Goal: Find specific page/section: Find specific page/section

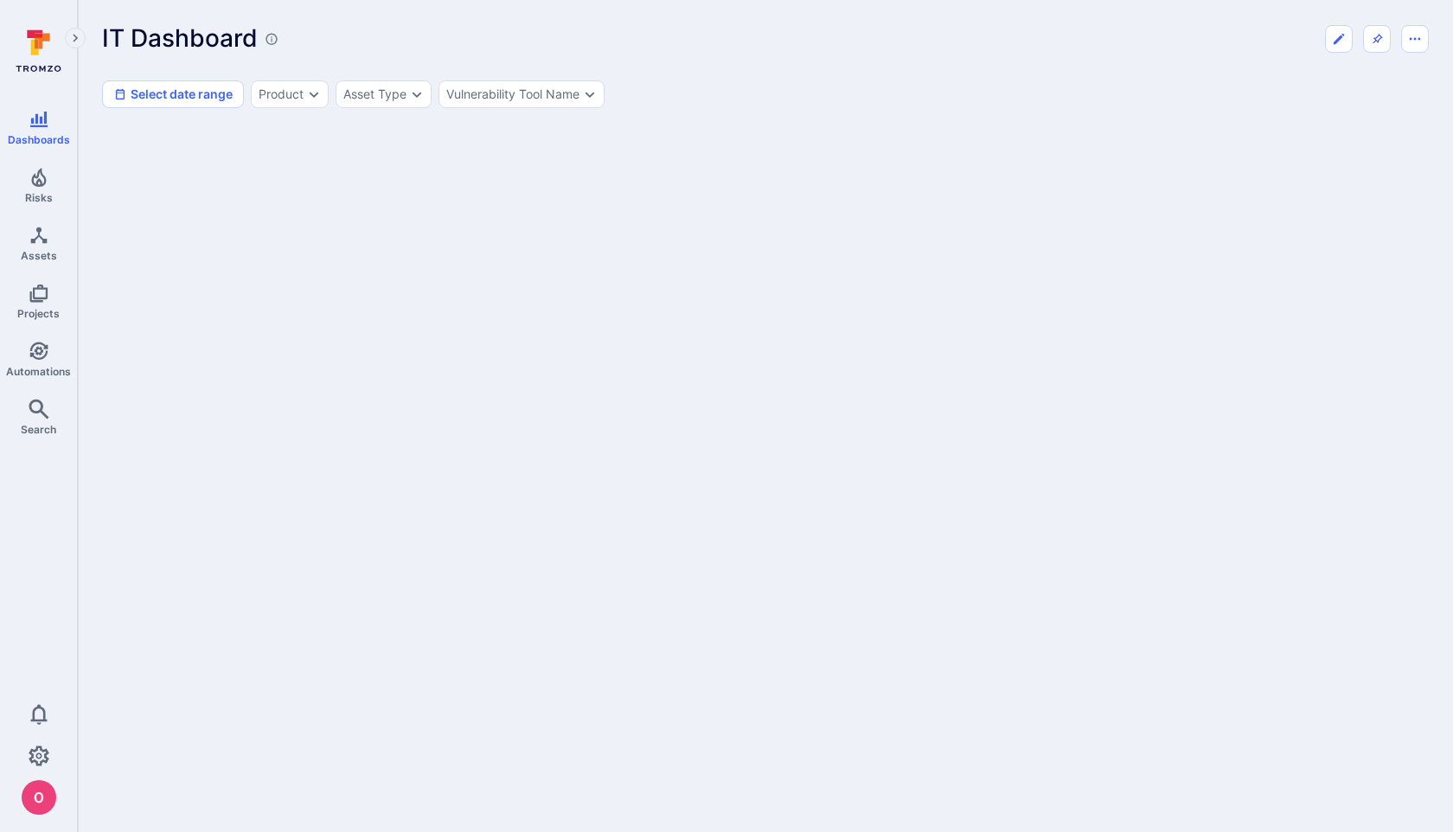
scroll to position [1462, 0]
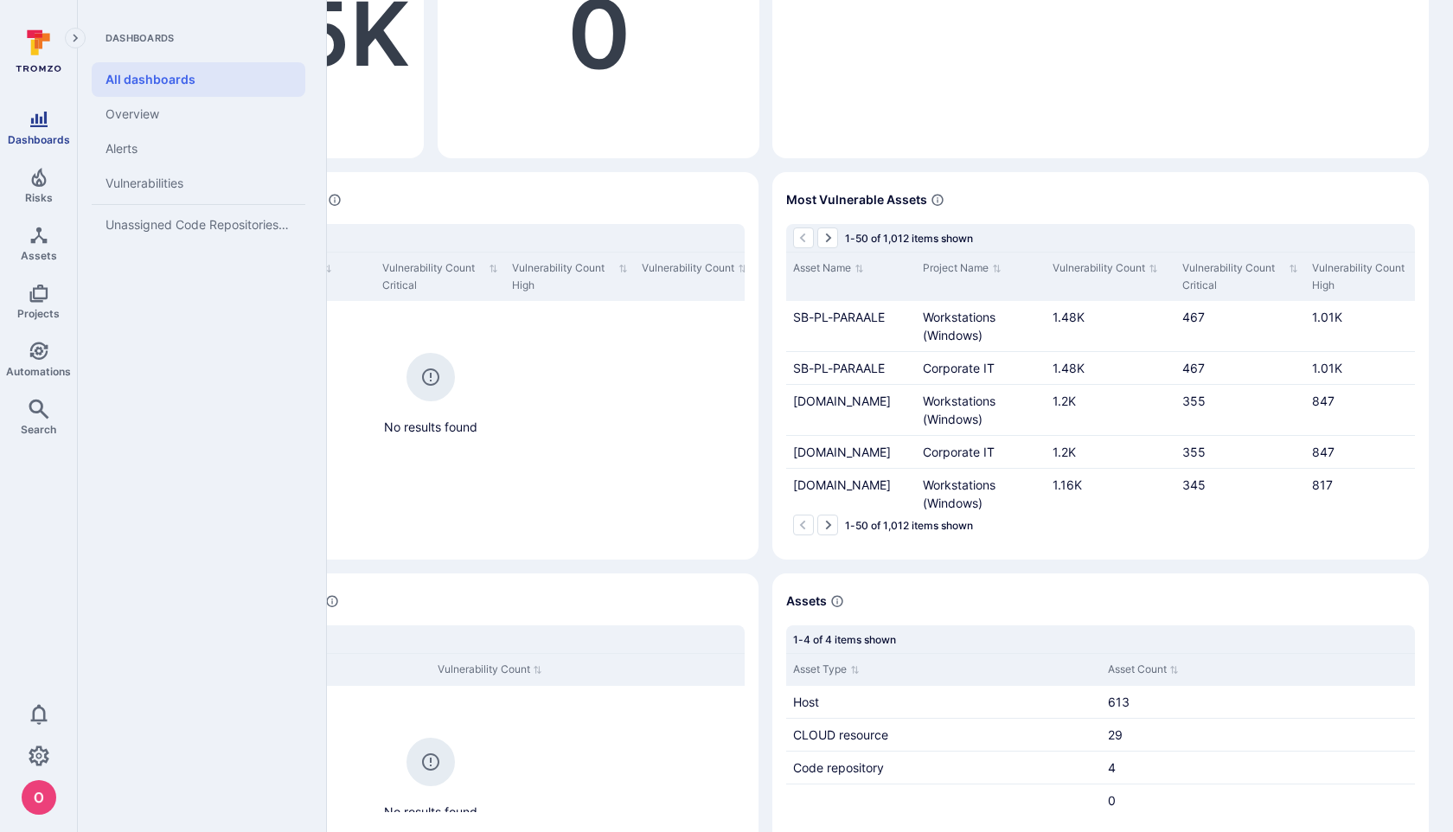
click at [42, 119] on icon "Dashboards" at bounding box center [39, 119] width 21 height 21
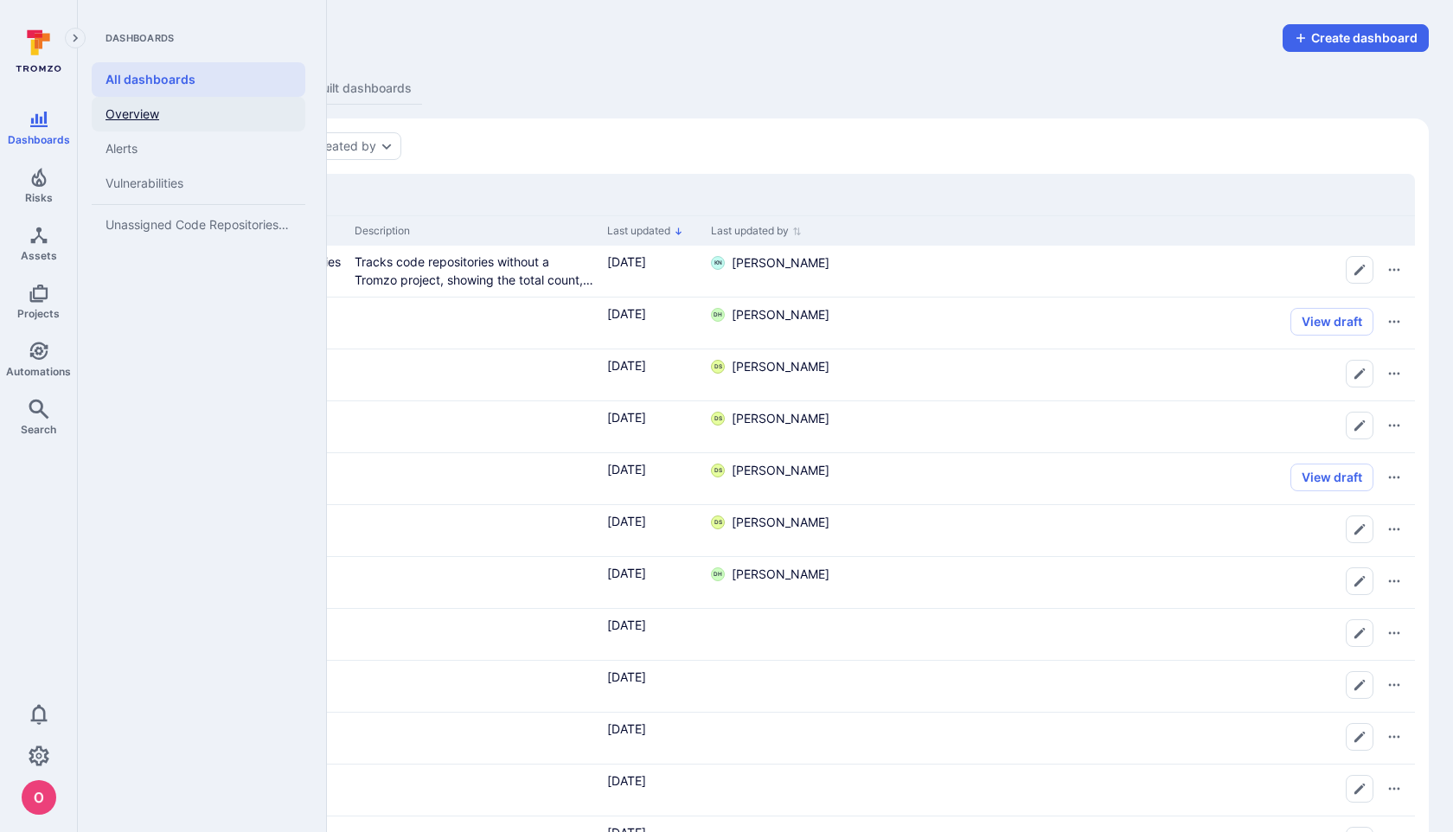
click at [133, 108] on link "Overview" at bounding box center [199, 114] width 214 height 35
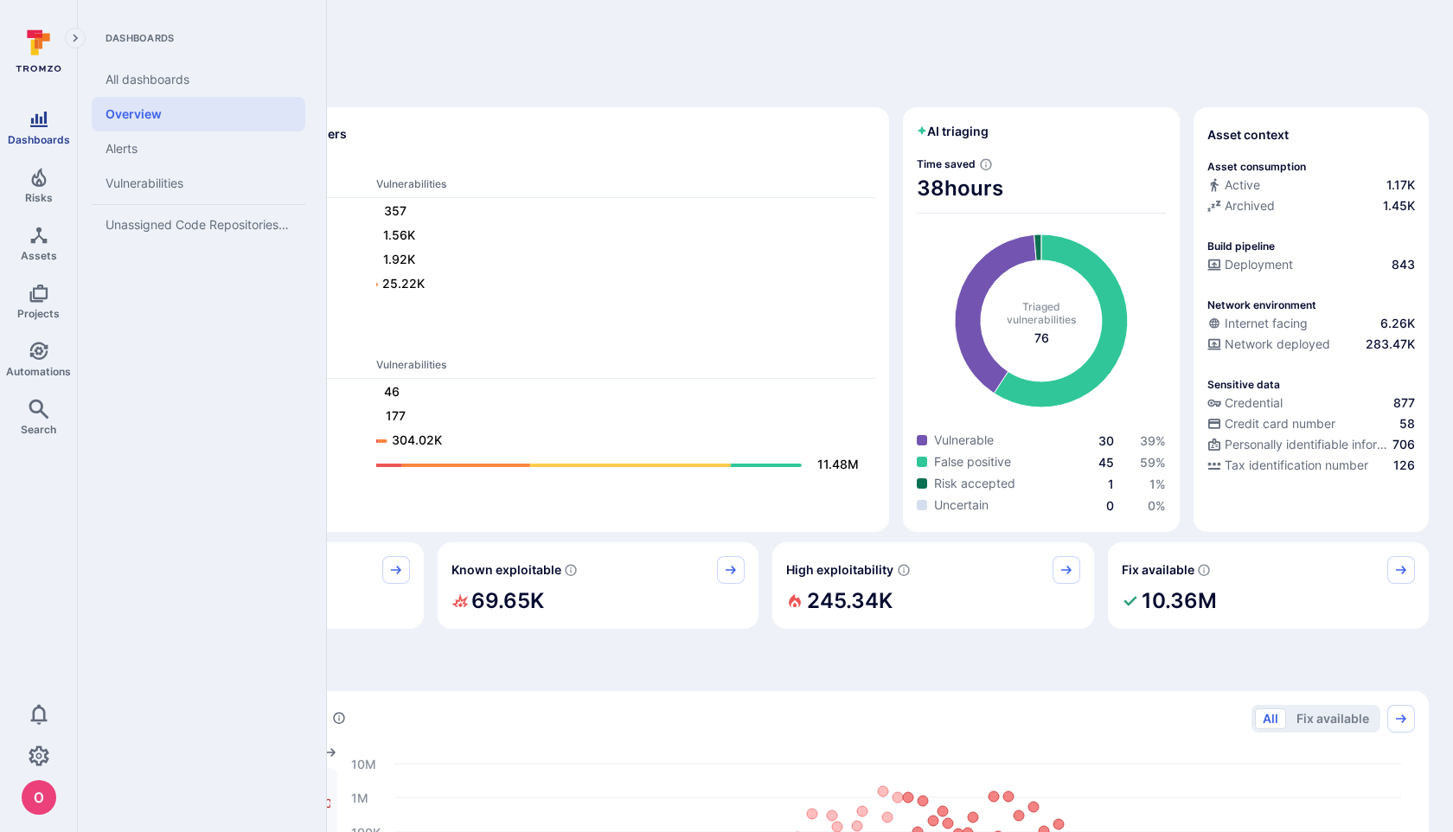
click at [48, 127] on icon "Dashboards" at bounding box center [39, 119] width 21 height 21
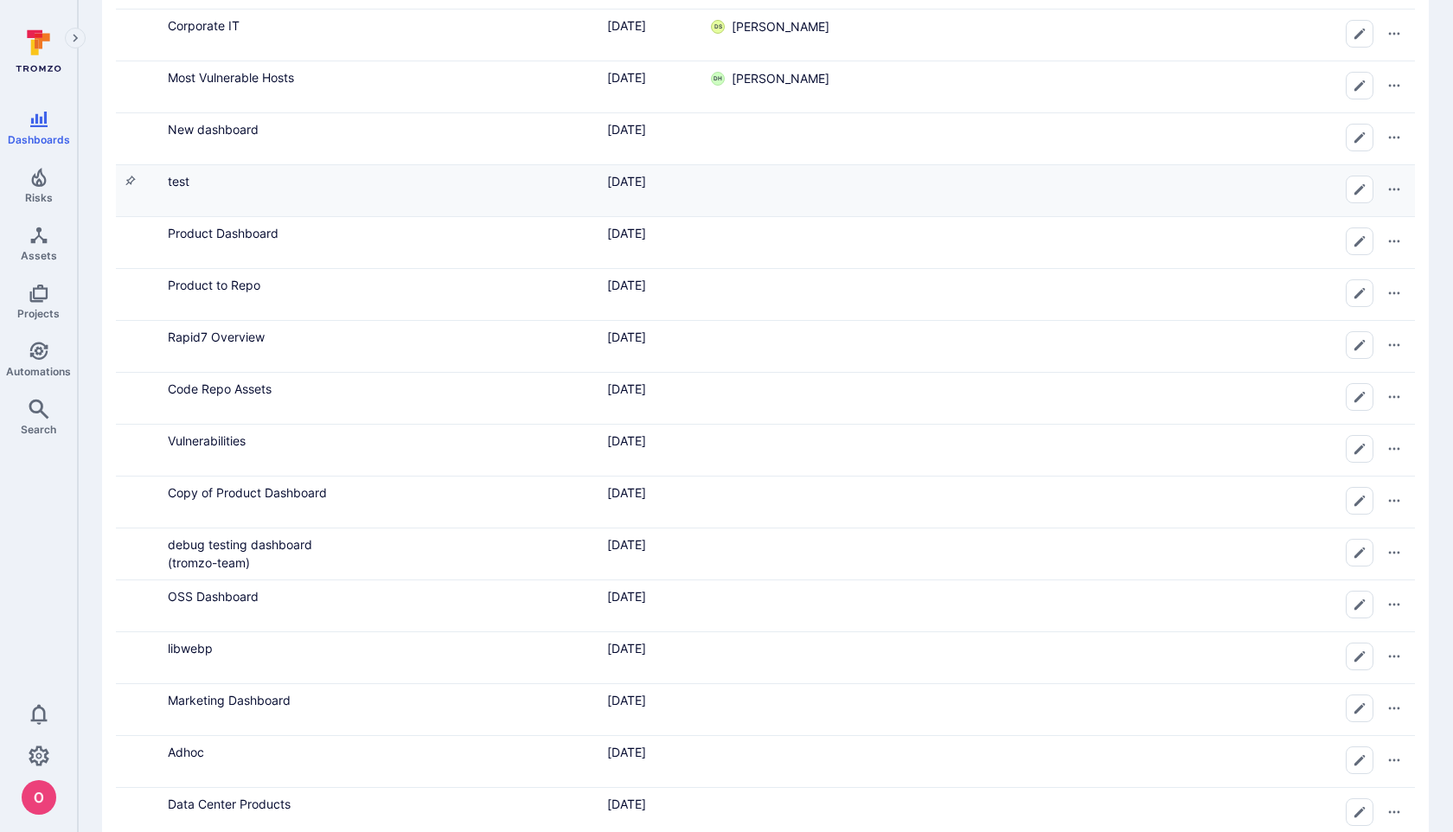
scroll to position [541, 0]
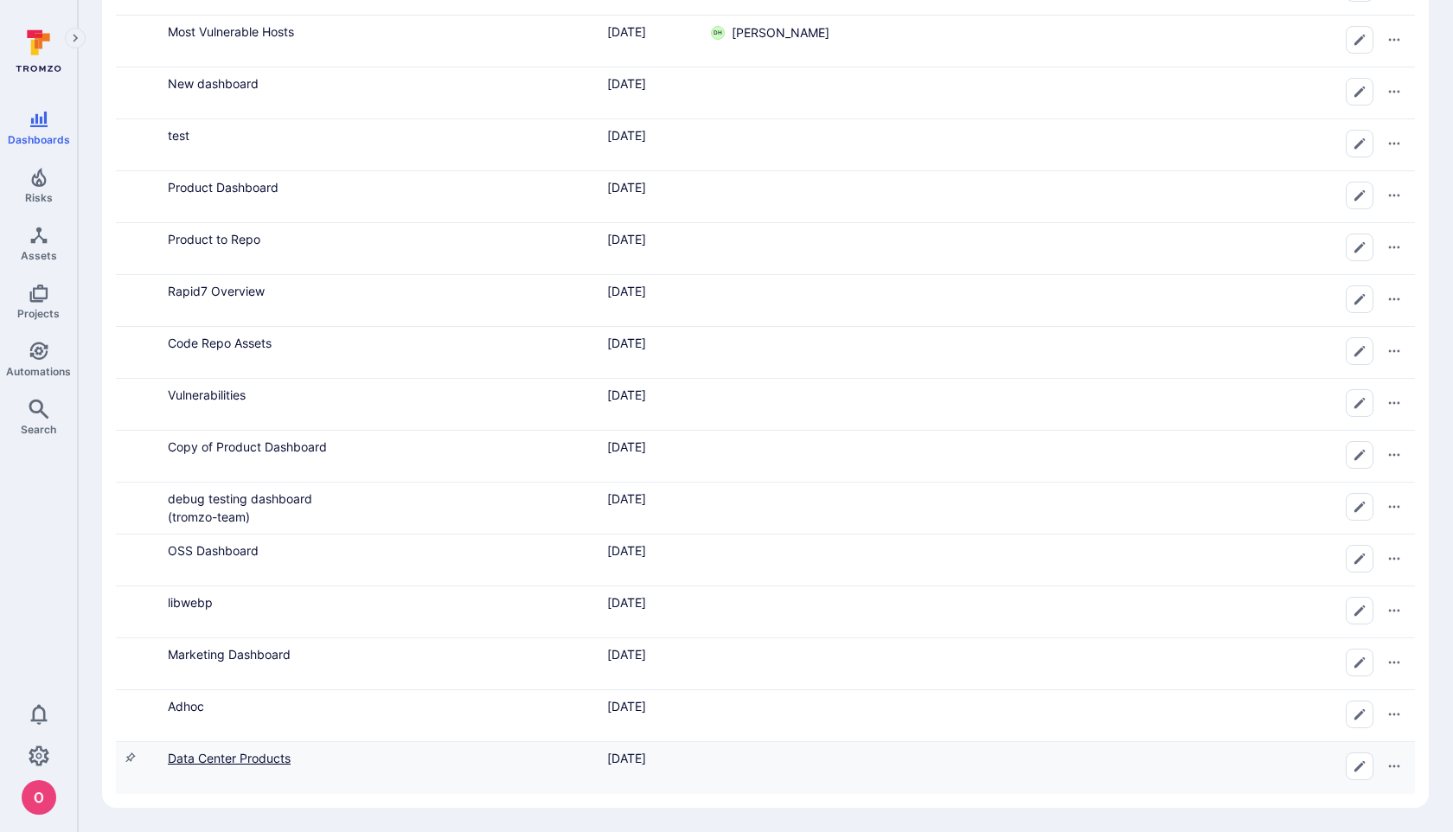
click at [263, 760] on link "Data Center Products" at bounding box center [229, 758] width 123 height 15
